Goal: Find specific page/section: Find specific page/section

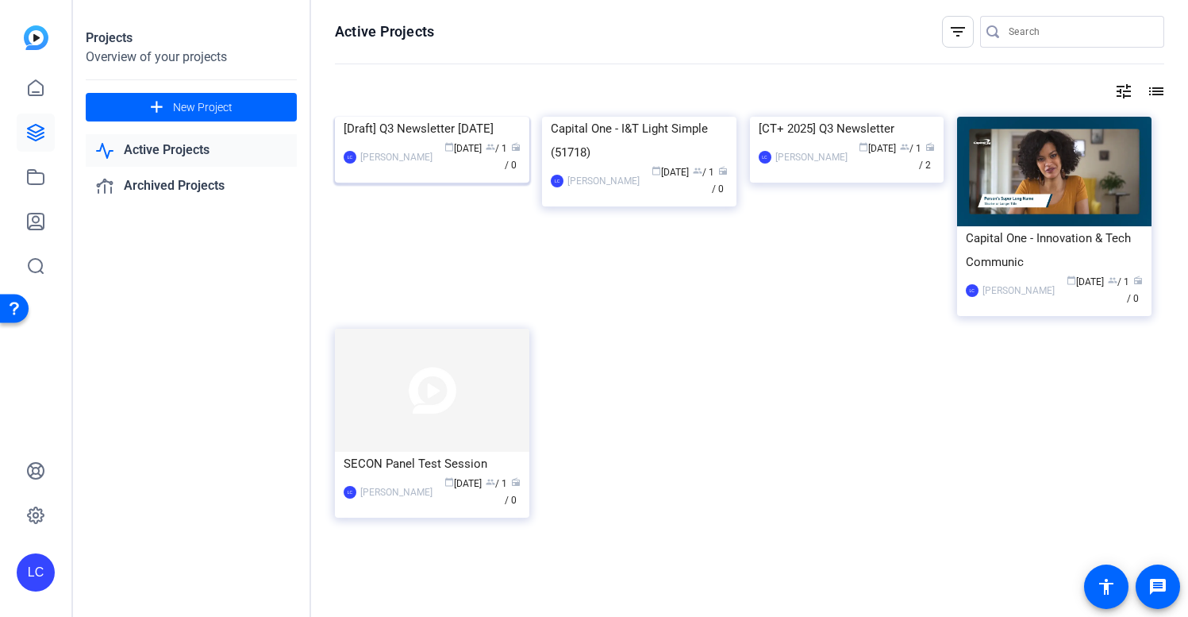
click at [458, 141] on div "[Draft] Q3 Newsletter [DATE]" at bounding box center [432, 129] width 177 height 24
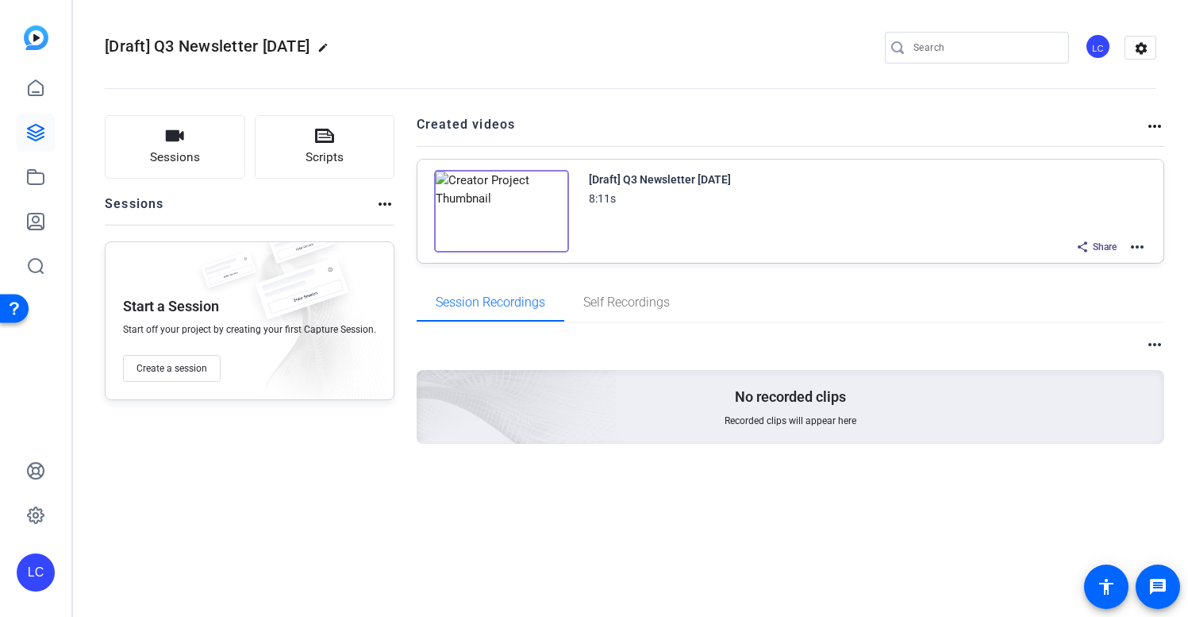
click at [656, 179] on div "[Draft] Q3 Newsletter 10.3.25" at bounding box center [660, 179] width 142 height 19
click at [1158, 124] on mat-icon "more_horiz" at bounding box center [1155, 126] width 19 height 19
click at [930, 152] on div at bounding box center [594, 308] width 1188 height 617
click at [1137, 243] on mat-icon "more_horiz" at bounding box center [1137, 246] width 19 height 19
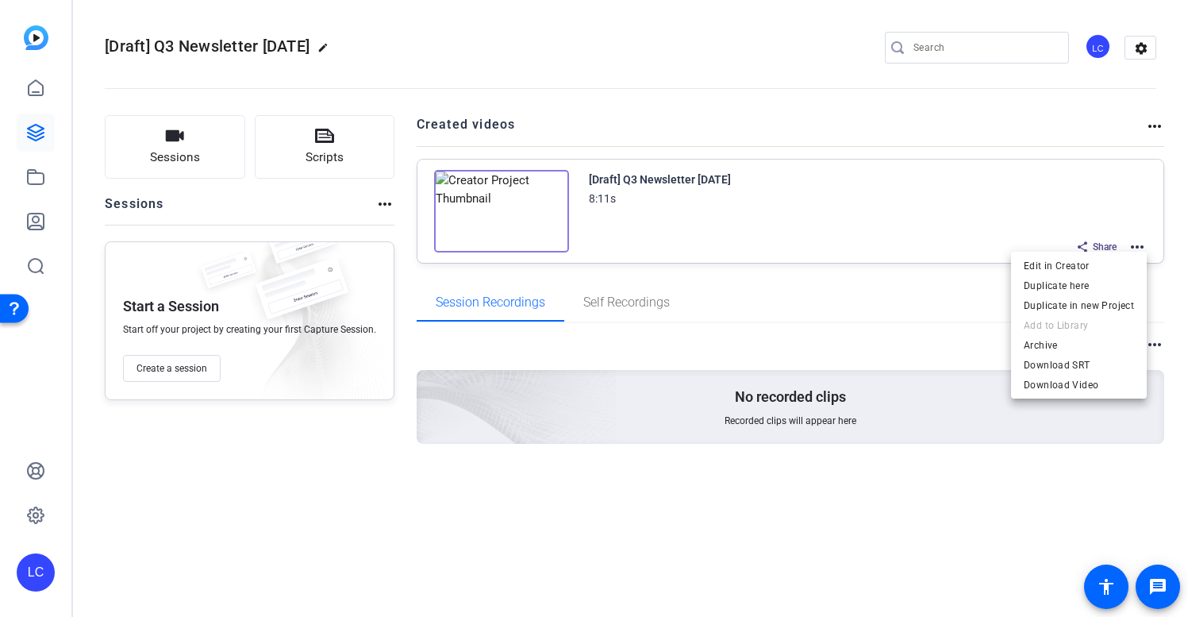
click at [775, 310] on div at bounding box center [594, 308] width 1188 height 617
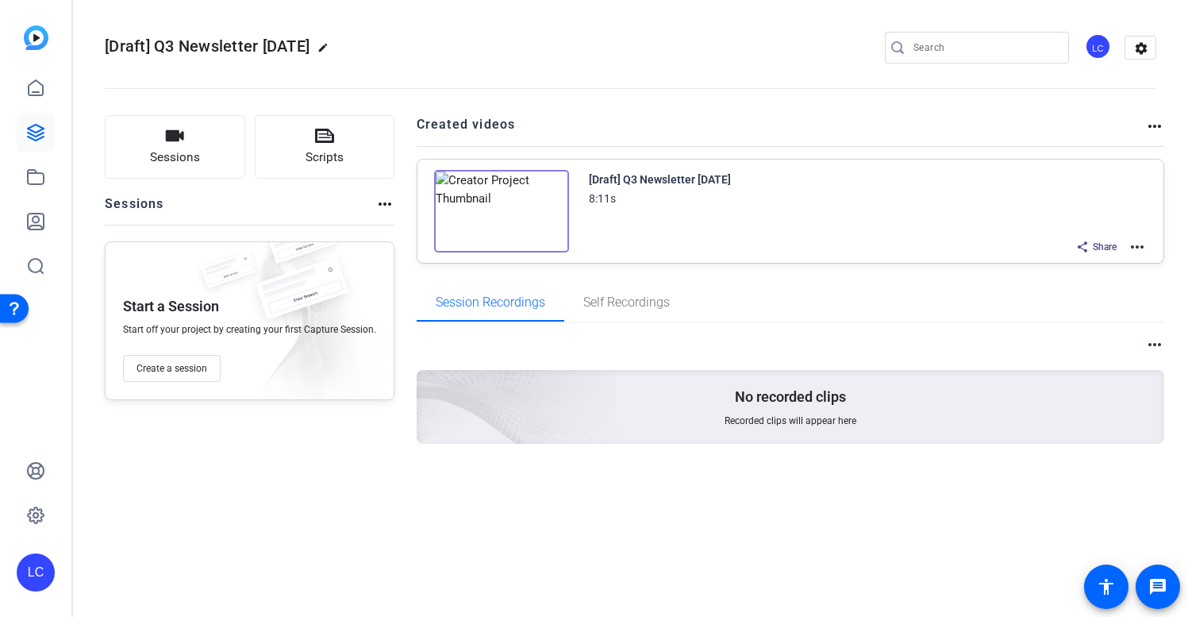
click at [671, 179] on div "[Draft] Q3 Newsletter 10.3.25" at bounding box center [660, 179] width 142 height 19
click at [43, 214] on icon at bounding box center [36, 222] width 16 height 16
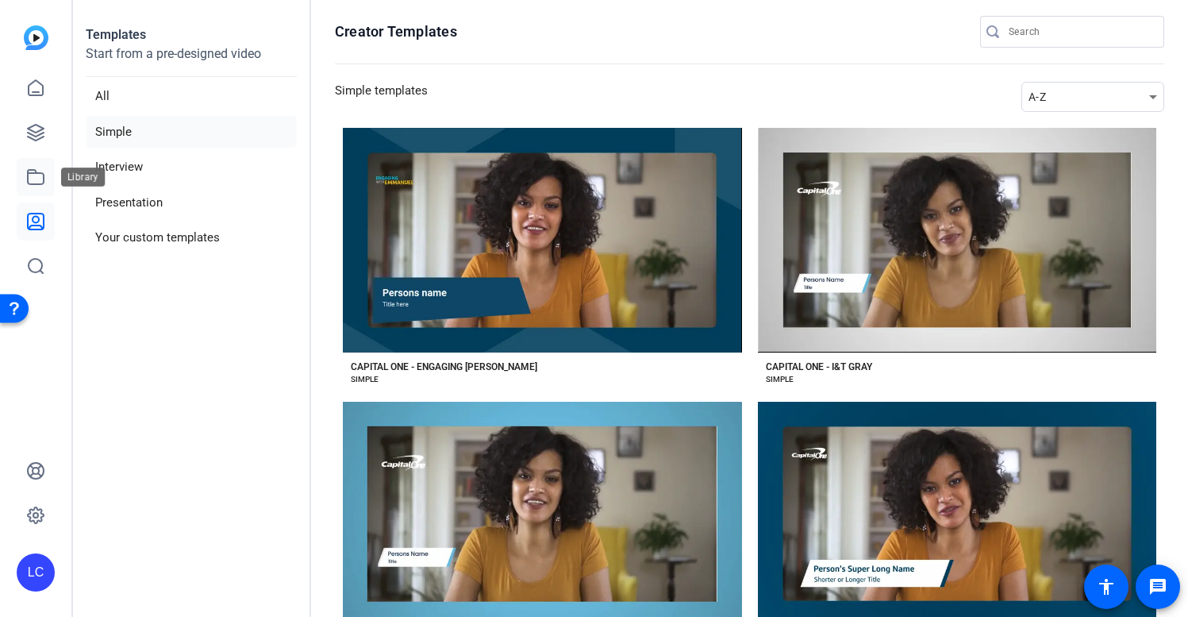
click at [31, 182] on icon at bounding box center [35, 176] width 19 height 19
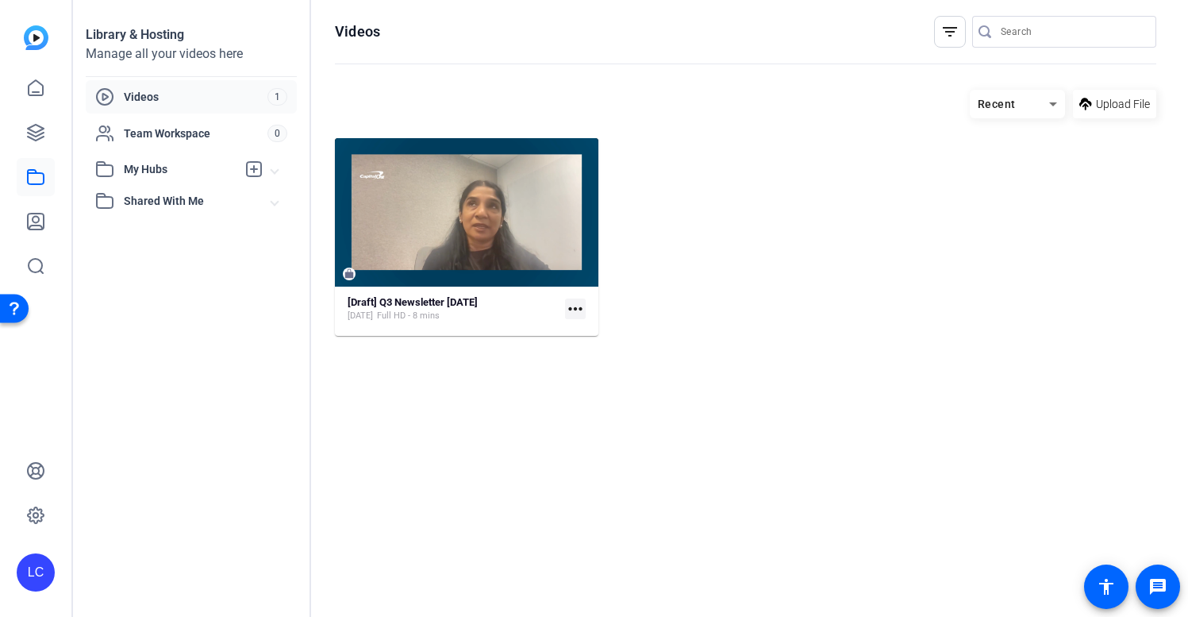
click at [577, 310] on mat-icon "more_horiz" at bounding box center [575, 308] width 21 height 21
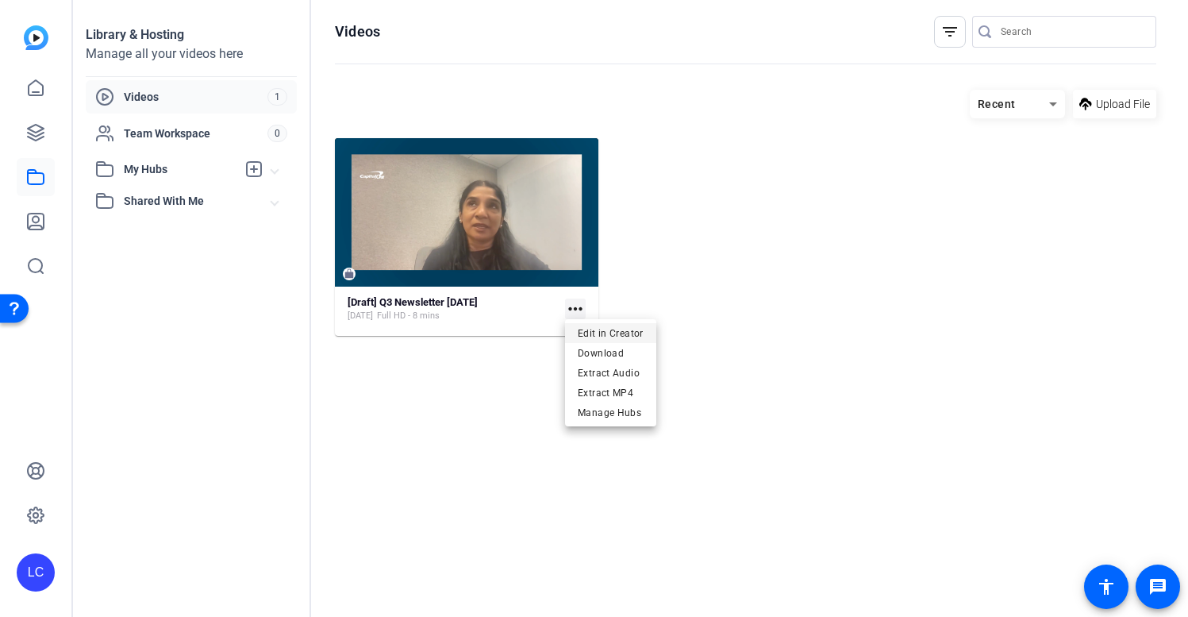
click at [613, 330] on span "Edit in Creator" at bounding box center [611, 333] width 66 height 19
